Goal: Contribute content: Contribute content

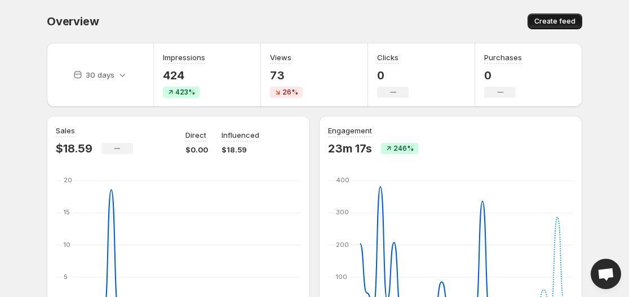
click at [545, 19] on span "Create feed" at bounding box center [554, 21] width 41 height 9
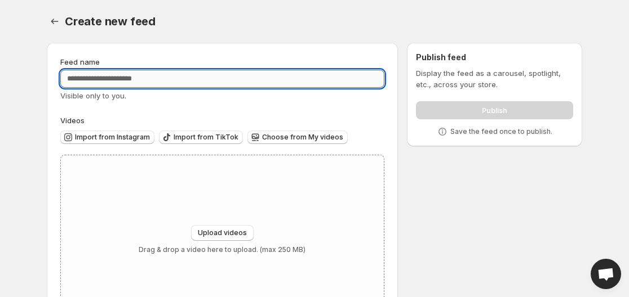
click at [144, 74] on input "Feed name" at bounding box center [222, 79] width 324 height 18
type input "*"
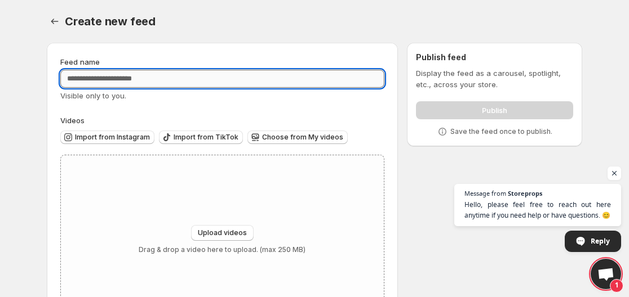
click at [168, 77] on input "Feed name" at bounding box center [222, 79] width 324 height 18
type input "**********"
click at [163, 188] on div "Upload videos Drag & drop a video here to upload. (max 250 MB)" at bounding box center [222, 239] width 323 height 169
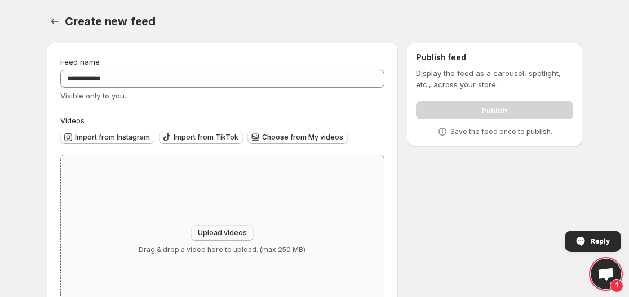
click at [227, 232] on span "Upload videos" at bounding box center [222, 233] width 49 height 9
type input "**********"
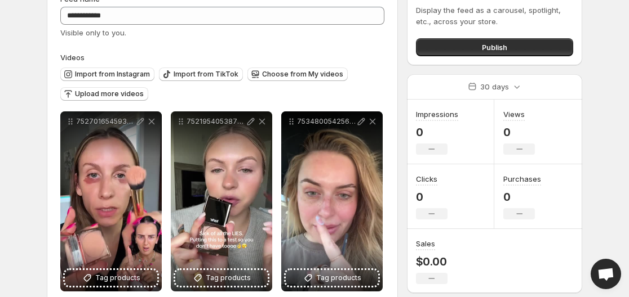
scroll to position [75, 0]
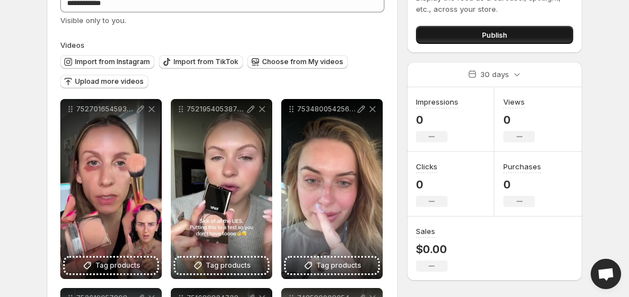
click at [520, 32] on button "Publish" at bounding box center [494, 35] width 157 height 18
click at [534, 35] on button "Publish" at bounding box center [494, 35] width 157 height 18
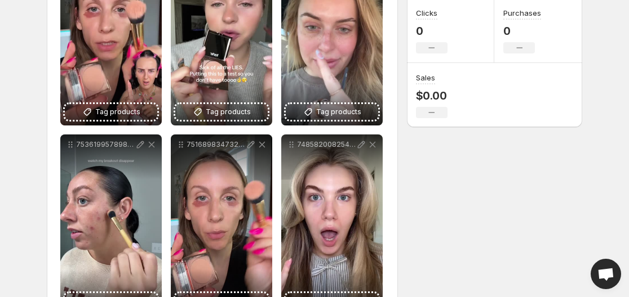
scroll to position [234, 0]
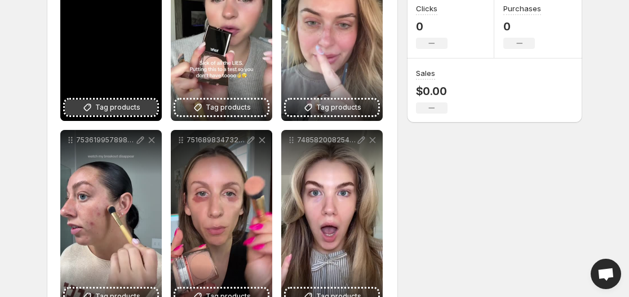
click at [102, 105] on span "Tag products" at bounding box center [117, 107] width 45 height 11
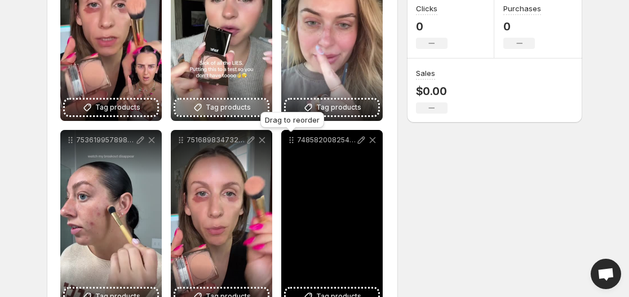
click at [215, 114] on button "Tag products" at bounding box center [221, 108] width 92 height 16
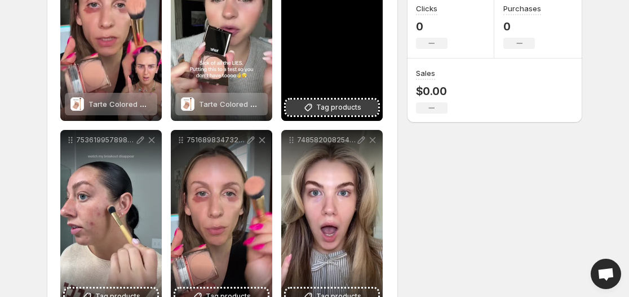
click at [341, 109] on span "Tag products" at bounding box center [338, 107] width 45 height 11
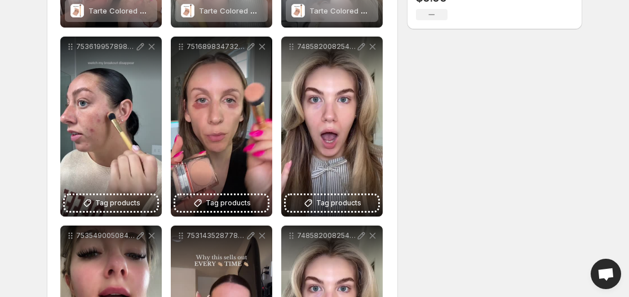
scroll to position [385, 0]
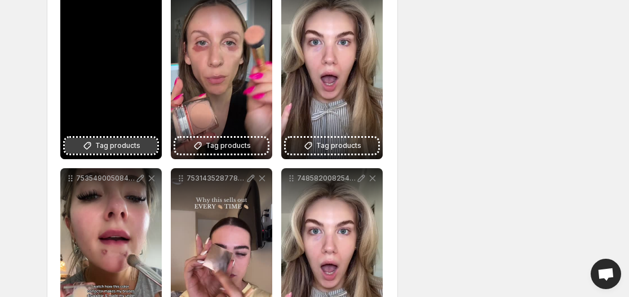
click at [109, 148] on span "Tag products" at bounding box center [117, 145] width 45 height 11
click at [97, 144] on span "Tag products" at bounding box center [117, 145] width 45 height 11
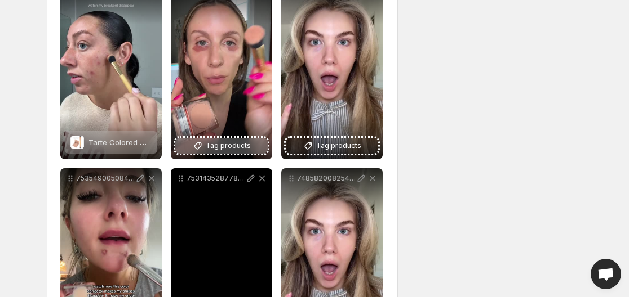
click at [211, 144] on span "Tag products" at bounding box center [228, 145] width 45 height 11
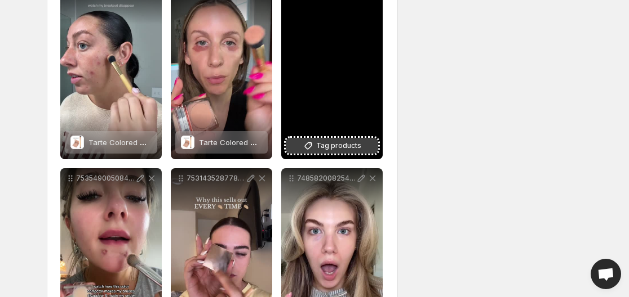
click at [338, 145] on span "Tag products" at bounding box center [338, 145] width 45 height 11
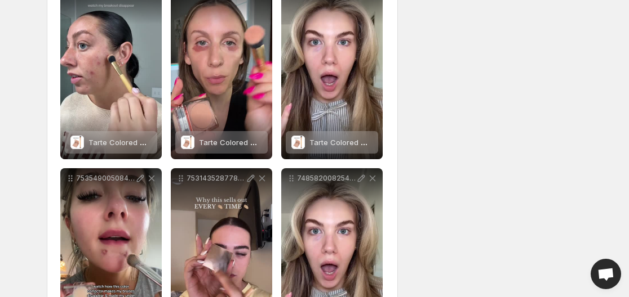
scroll to position [463, 0]
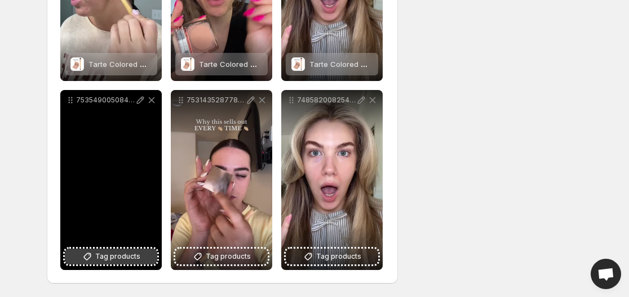
click at [123, 256] on span "Tag products" at bounding box center [117, 256] width 45 height 11
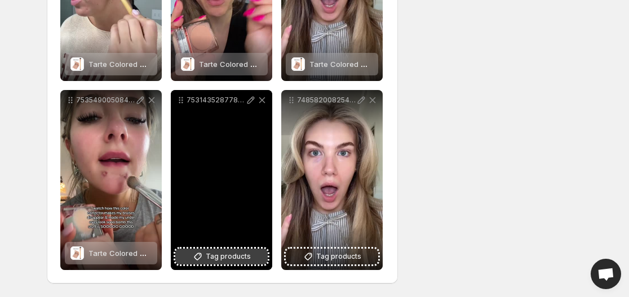
click at [246, 259] on span "Tag products" at bounding box center [228, 256] width 45 height 11
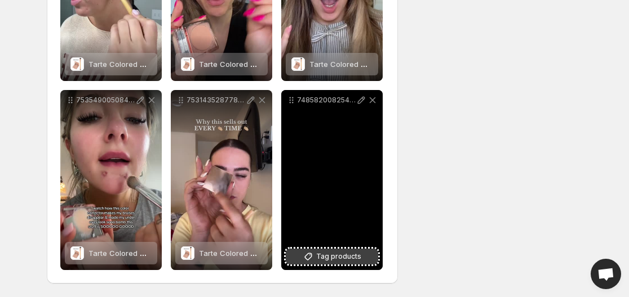
click at [323, 259] on span "Tag products" at bounding box center [338, 256] width 45 height 11
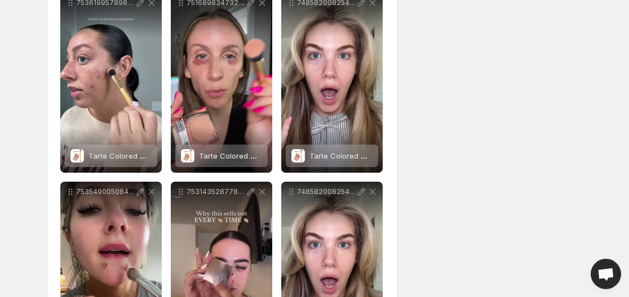
scroll to position [368, 0]
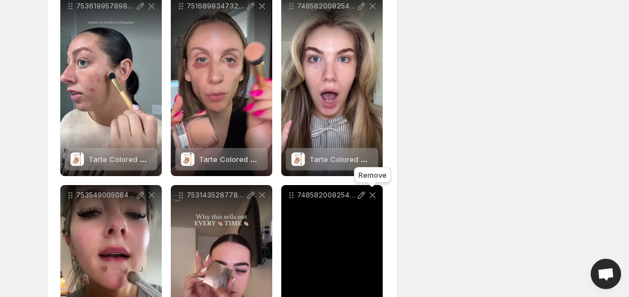
click at [368, 195] on icon at bounding box center [372, 195] width 11 height 11
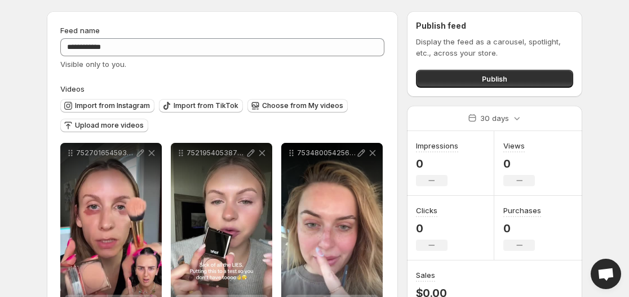
scroll to position [0, 0]
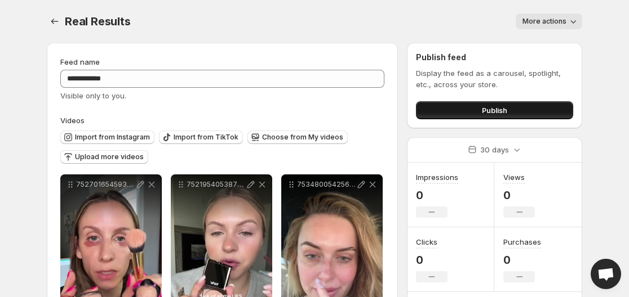
click at [502, 111] on span "Publish" at bounding box center [494, 110] width 25 height 11
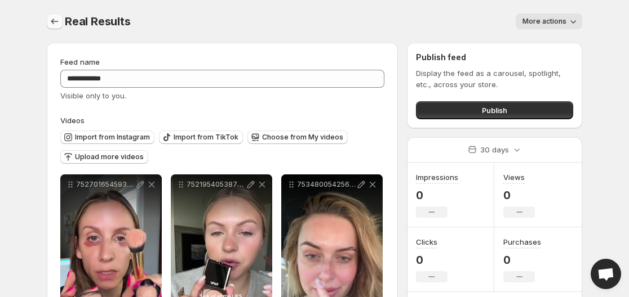
click at [60, 23] on icon "Settings" at bounding box center [54, 21] width 11 height 11
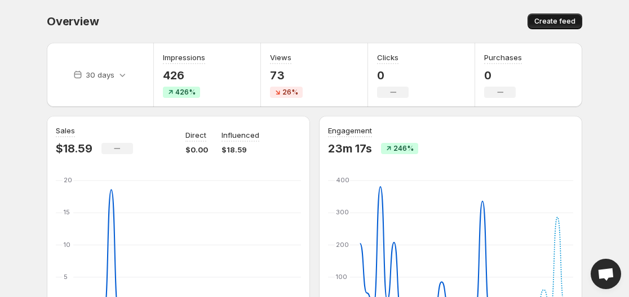
click at [546, 24] on span "Create feed" at bounding box center [554, 21] width 41 height 9
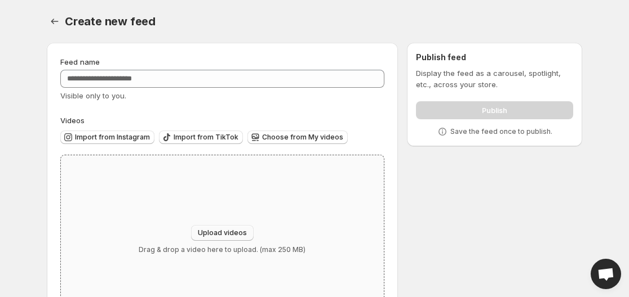
click at [237, 229] on button "Upload videos" at bounding box center [222, 233] width 63 height 16
type input "**********"
click at [214, 230] on span "Upload videos" at bounding box center [222, 233] width 49 height 9
type input "**********"
click at [224, 232] on span "Upload videos" at bounding box center [222, 233] width 49 height 9
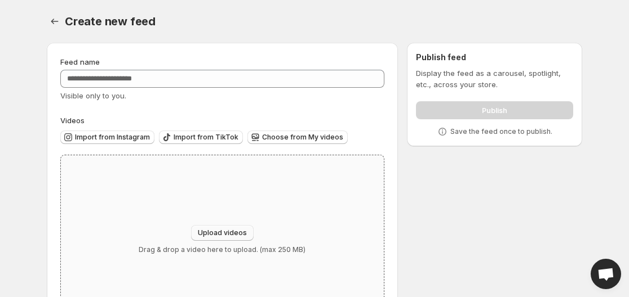
type input "**********"
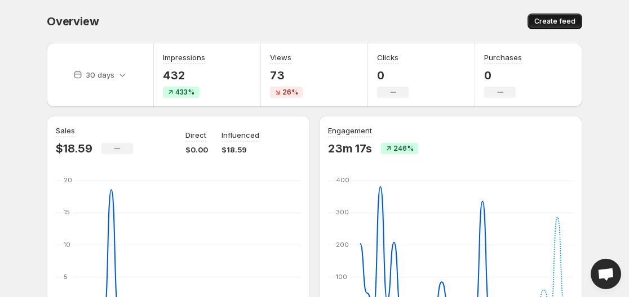
click at [562, 19] on span "Create feed" at bounding box center [554, 21] width 41 height 9
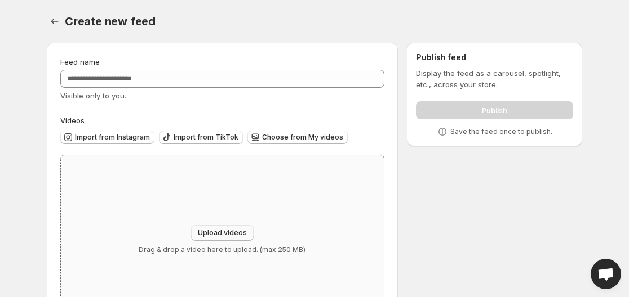
click at [216, 235] on span "Upload videos" at bounding box center [222, 233] width 49 height 9
type input "**********"
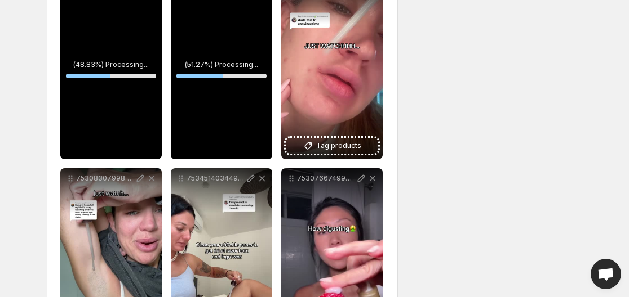
scroll to position [463, 0]
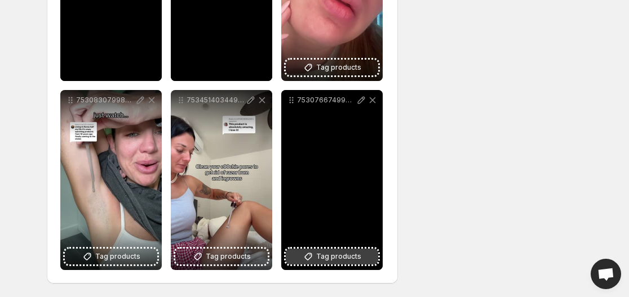
click at [344, 255] on span "Tag products" at bounding box center [338, 256] width 45 height 11
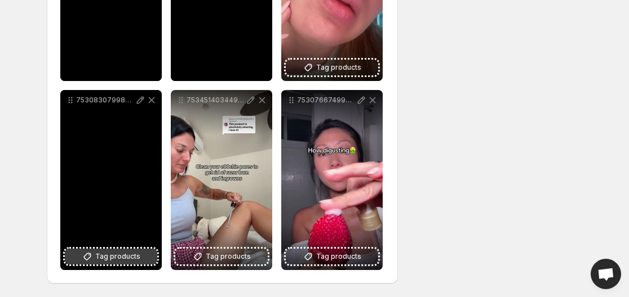
click at [135, 251] on button "Tag products" at bounding box center [111, 257] width 92 height 16
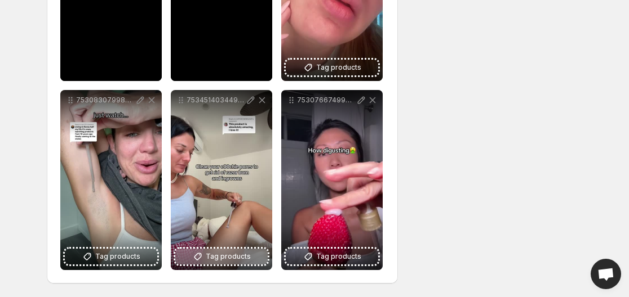
click at [206, 257] on button "Tag products" at bounding box center [221, 257] width 92 height 16
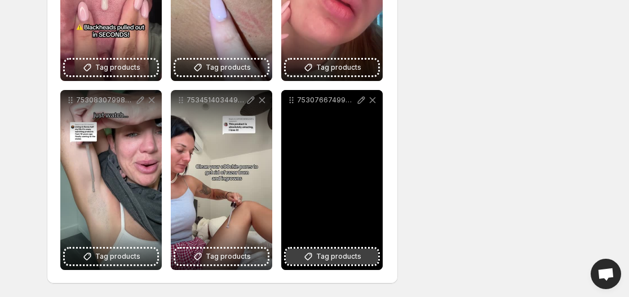
click at [332, 262] on span "Tag products" at bounding box center [338, 256] width 45 height 11
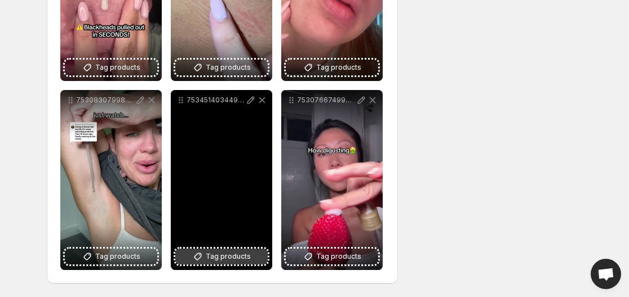
click at [230, 259] on span "Tag products" at bounding box center [228, 256] width 45 height 11
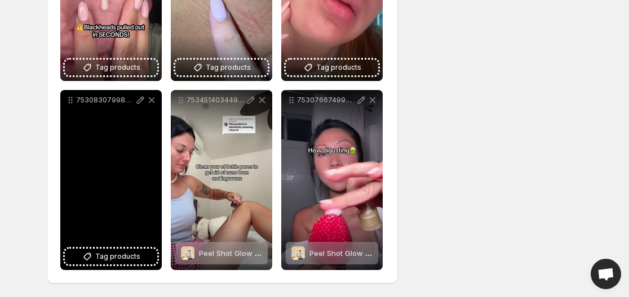
click at [74, 157] on div "7530830799843675406" at bounding box center [110, 180] width 101 height 180
click at [103, 257] on span "Tag products" at bounding box center [117, 256] width 45 height 11
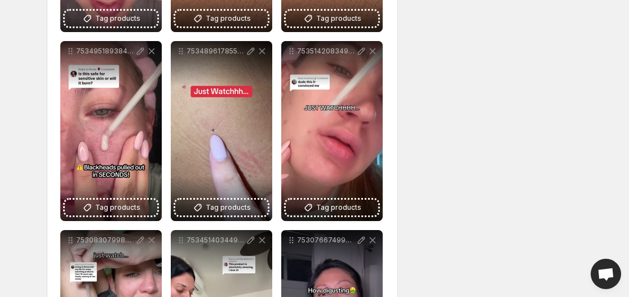
scroll to position [320, 0]
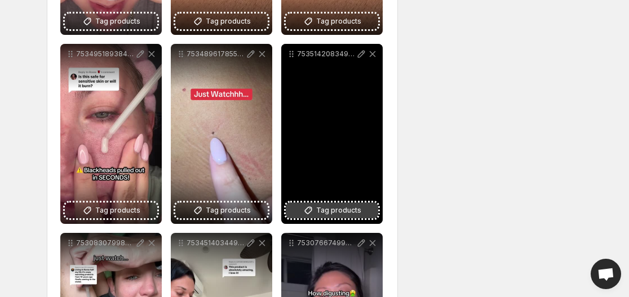
click at [348, 212] on span "Tag products" at bounding box center [338, 210] width 45 height 11
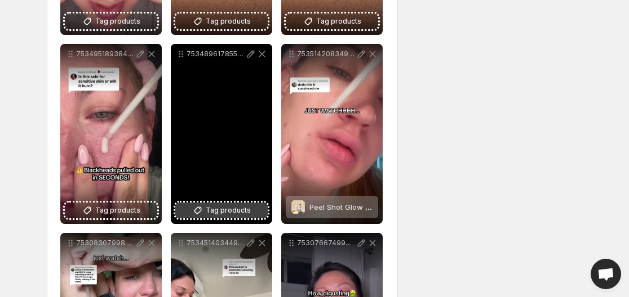
click at [217, 208] on span "Tag products" at bounding box center [228, 210] width 45 height 11
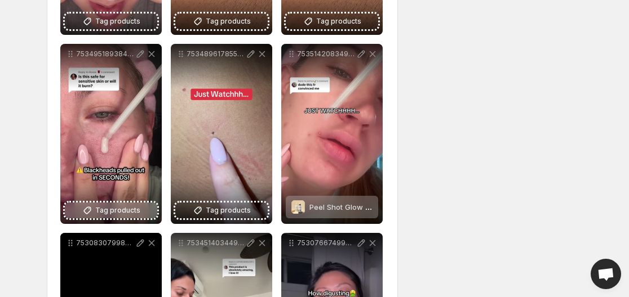
click at [93, 210] on icon at bounding box center [87, 210] width 11 height 11
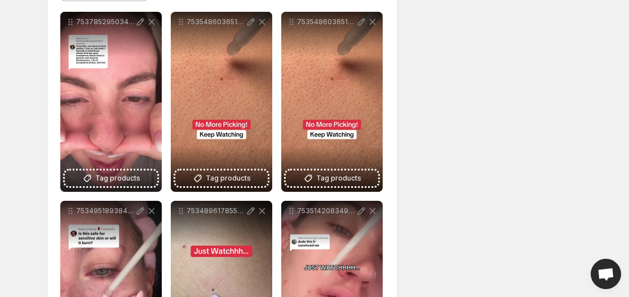
scroll to position [157, 0]
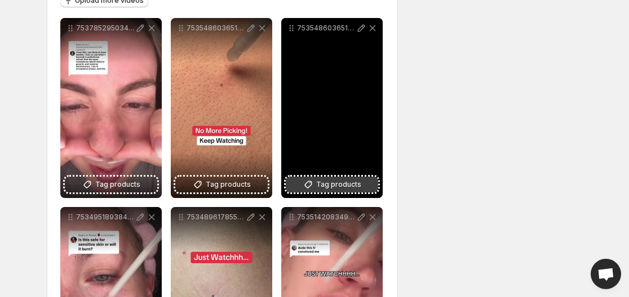
click at [332, 186] on span "Tag products" at bounding box center [338, 184] width 45 height 11
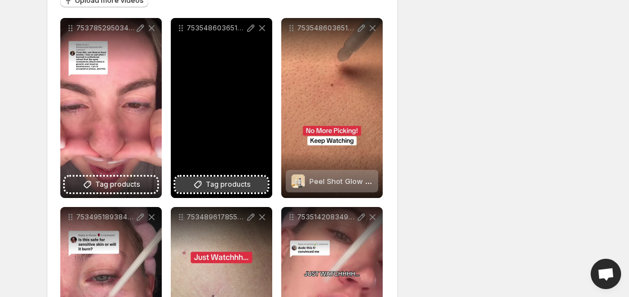
click at [238, 184] on span "Tag products" at bounding box center [228, 184] width 45 height 11
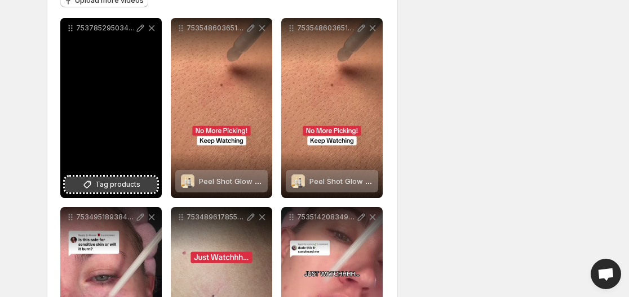
click at [108, 181] on span "Tag products" at bounding box center [117, 184] width 45 height 11
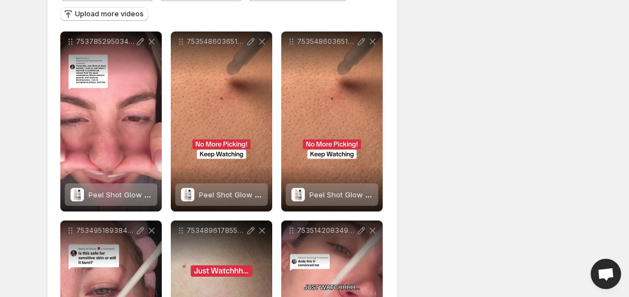
scroll to position [0, 0]
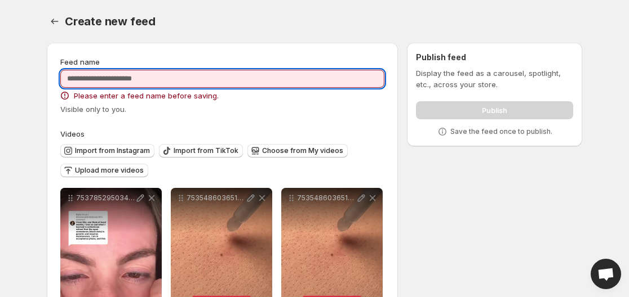
click at [319, 81] on input "Feed name" at bounding box center [222, 79] width 324 height 18
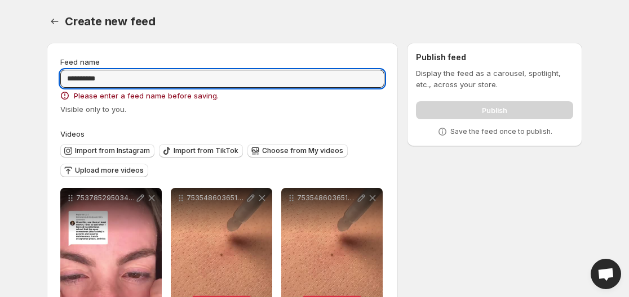
type input "**********"
